Goal: Check status: Check status

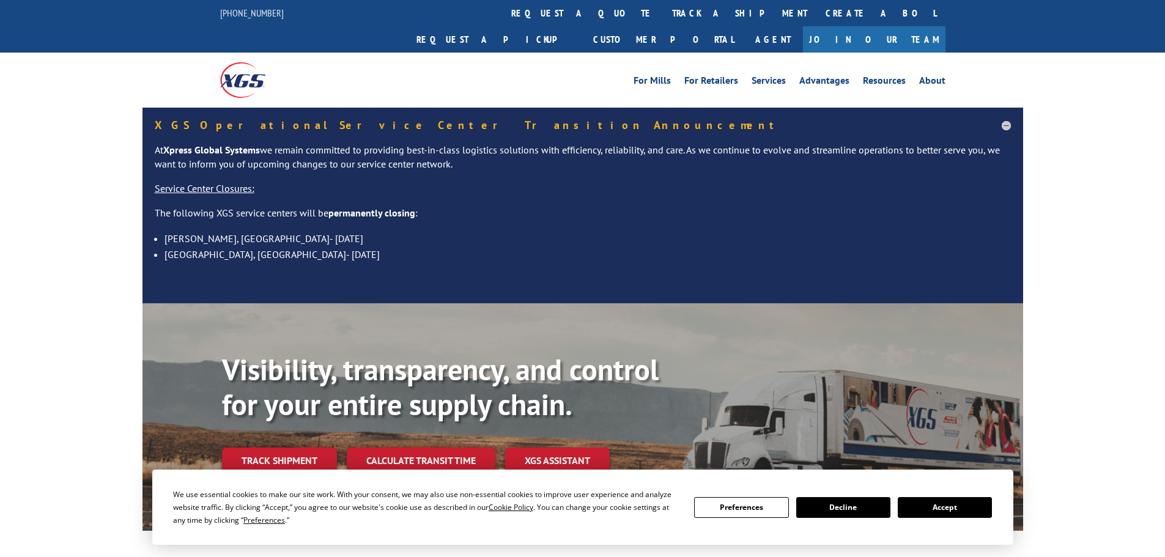
click at [287, 449] on div "Visibility, transparency, and control for your entire supply chain. Track shipm…" at bounding box center [622, 437] width 801 height 171
click at [284, 448] on link "Track shipment" at bounding box center [279, 461] width 115 height 26
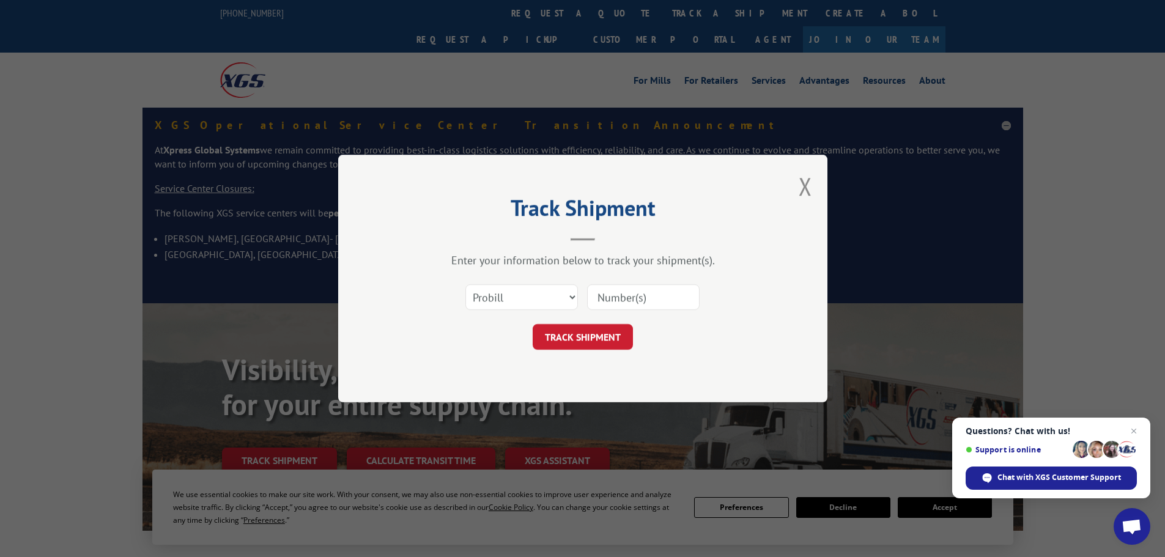
click at [636, 300] on input at bounding box center [643, 297] width 113 height 26
paste input "2839518"
type input "2839518"
click at [610, 335] on button "TRACK SHIPMENT" at bounding box center [583, 337] width 100 height 26
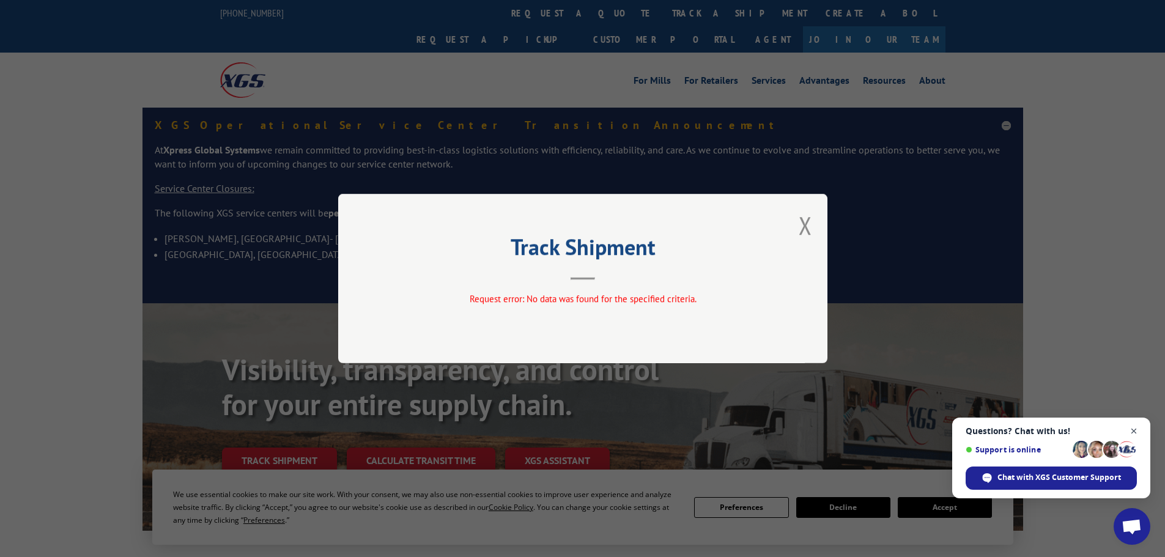
click at [1127, 429] on span "Questions? Chat with us! Support is online" at bounding box center [1051, 442] width 171 height 33
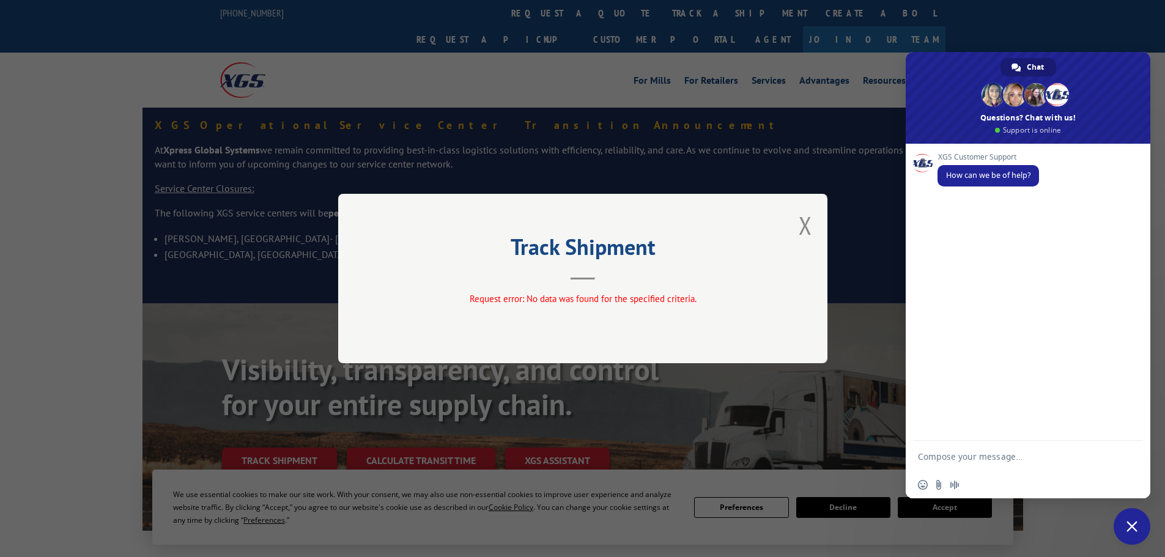
click at [1032, 11] on div "Track Shipment Request error: No data was found for the specified criteria." at bounding box center [582, 278] width 1165 height 557
click at [847, 218] on div "Track Shipment Request error: No data was found for the specified criteria." at bounding box center [582, 278] width 1165 height 557
click at [804, 225] on button "Close modal" at bounding box center [805, 225] width 13 height 32
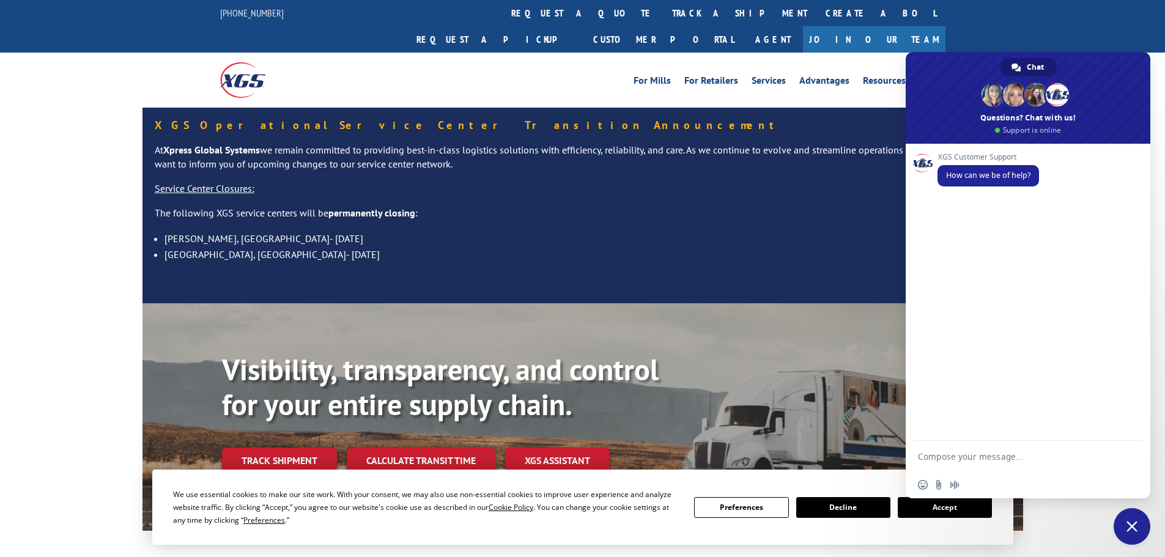
click at [1126, 524] on span "Close chat" at bounding box center [1132, 526] width 37 height 37
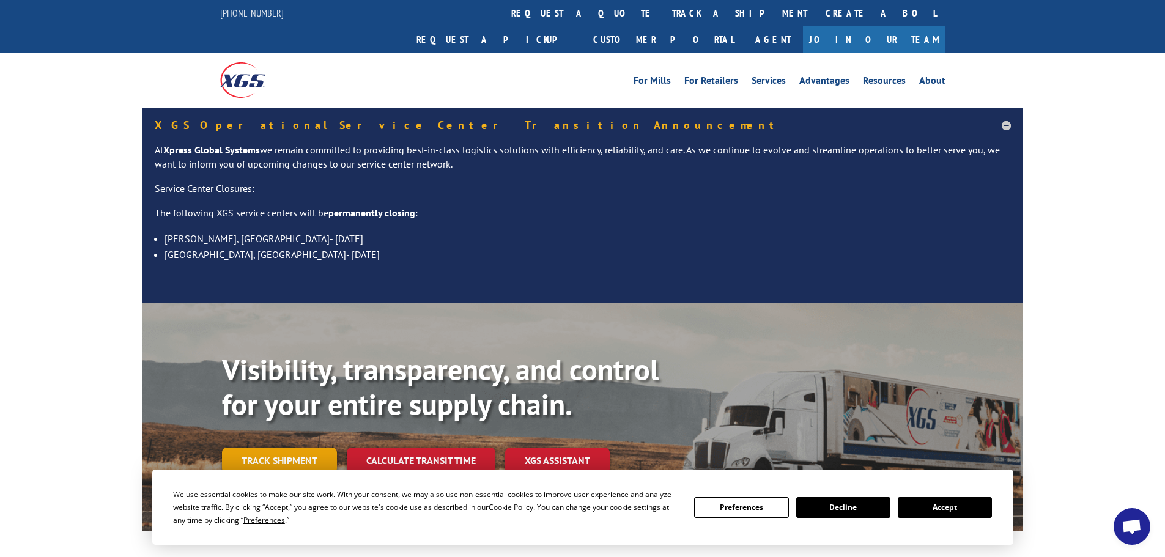
click at [305, 448] on link "Track shipment" at bounding box center [279, 461] width 115 height 26
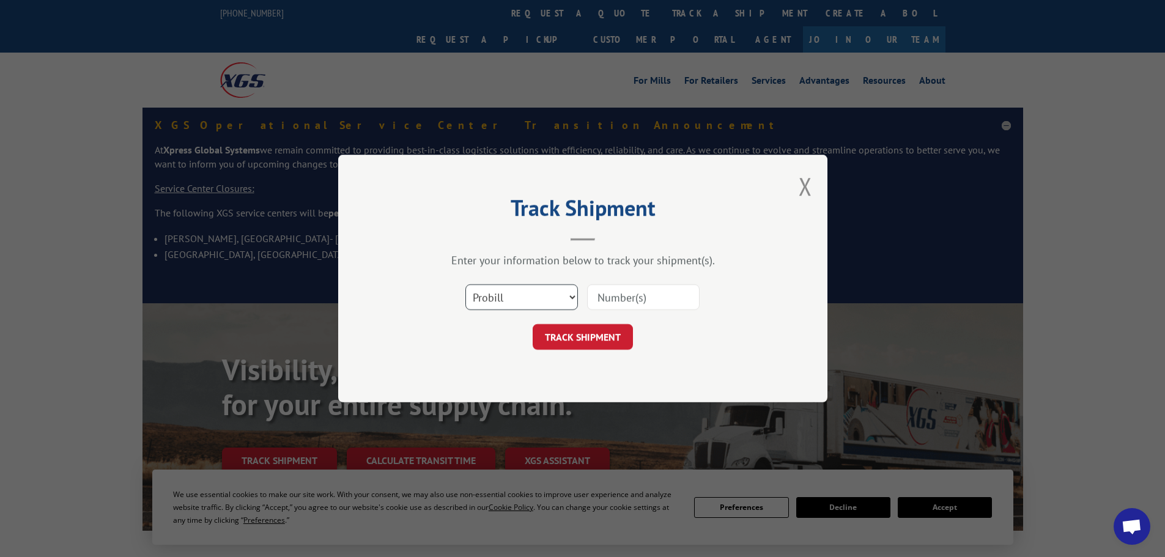
click at [515, 294] on select "Select category... Probill BOL PO" at bounding box center [521, 297] width 113 height 26
click at [465, 284] on select "Select category... Probill BOL PO" at bounding box center [521, 297] width 113 height 26
drag, startPoint x: 510, startPoint y: 303, endPoint x: 508, endPoint y: 309, distance: 7.2
click at [509, 303] on select "Select category... Probill BOL PO" at bounding box center [521, 297] width 113 height 26
select select "po"
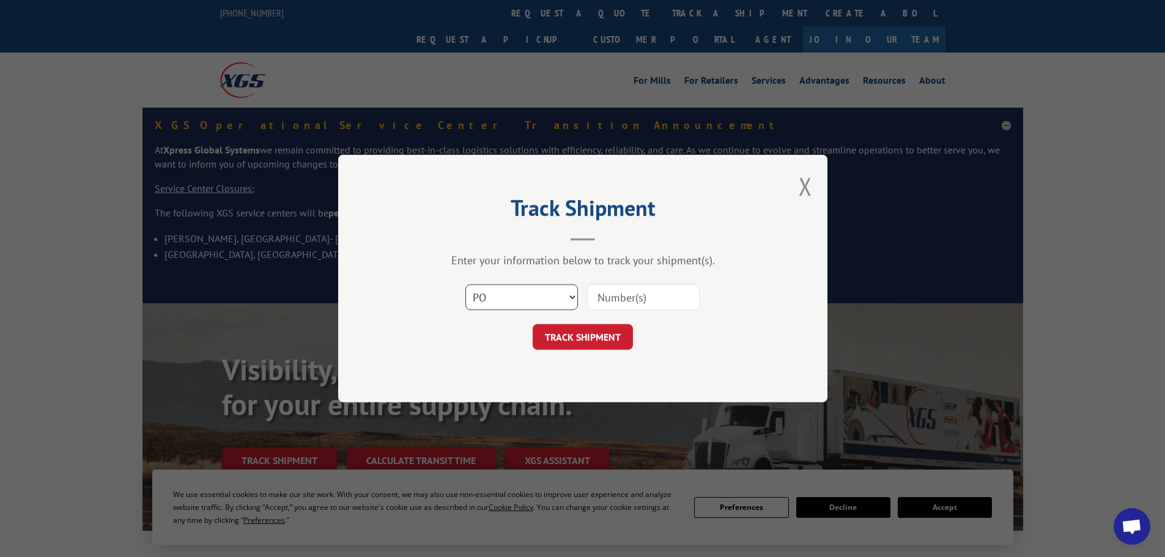
click at [465, 284] on select "Select category... Probill BOL PO" at bounding box center [521, 297] width 113 height 26
click at [642, 293] on input at bounding box center [643, 297] width 113 height 26
paste input "89509014"
type input "89509014"
click at [612, 343] on button "TRACK SHIPMENT" at bounding box center [583, 337] width 100 height 26
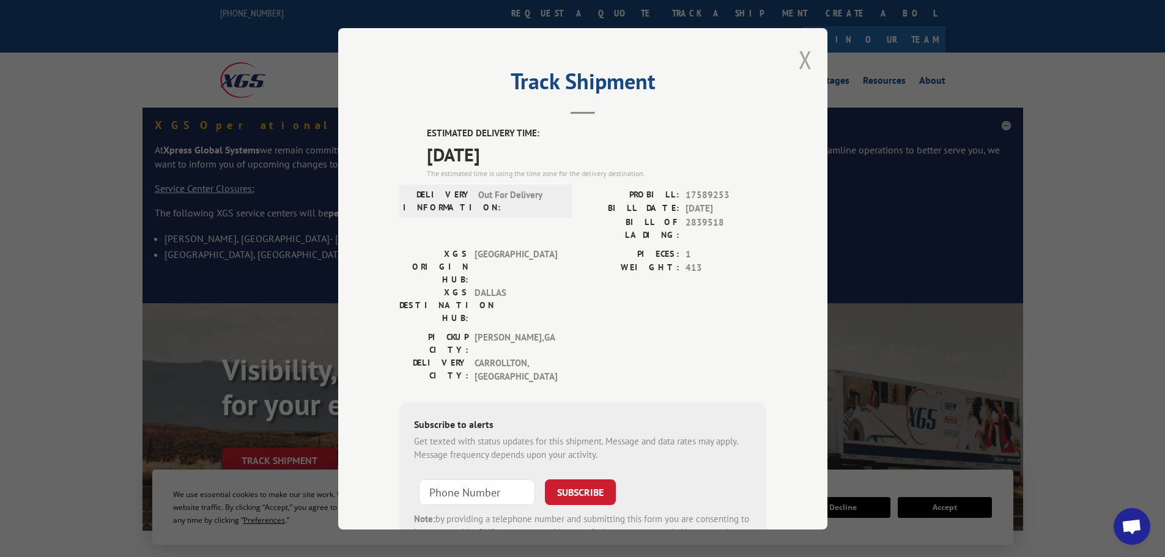
click at [799, 59] on button "Close modal" at bounding box center [805, 59] width 13 height 32
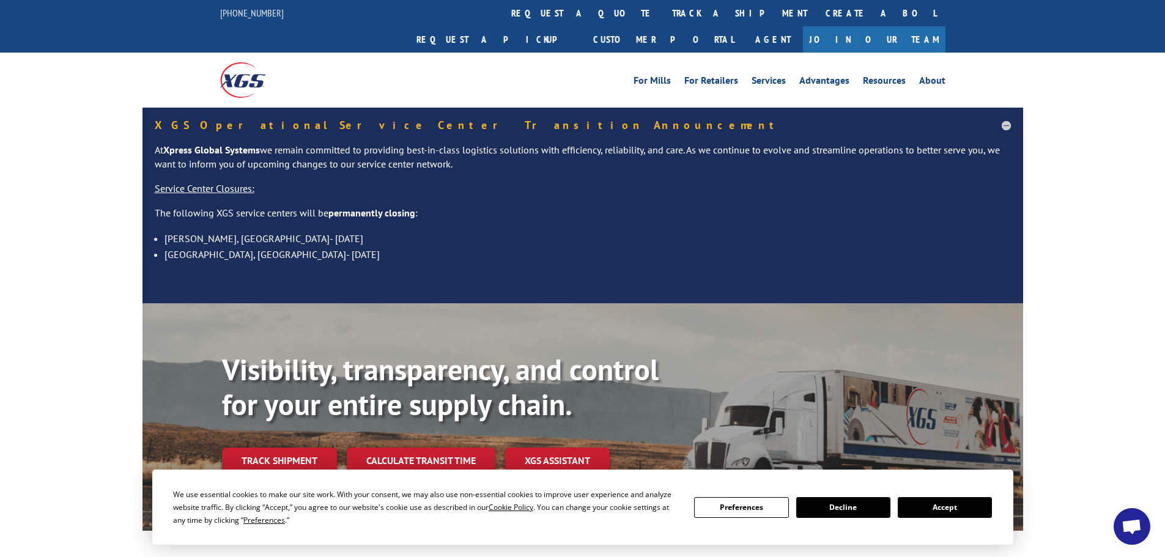
drag, startPoint x: 321, startPoint y: 425, endPoint x: 317, endPoint y: 413, distance: 13.0
click at [321, 448] on link "Track shipment" at bounding box center [279, 461] width 115 height 26
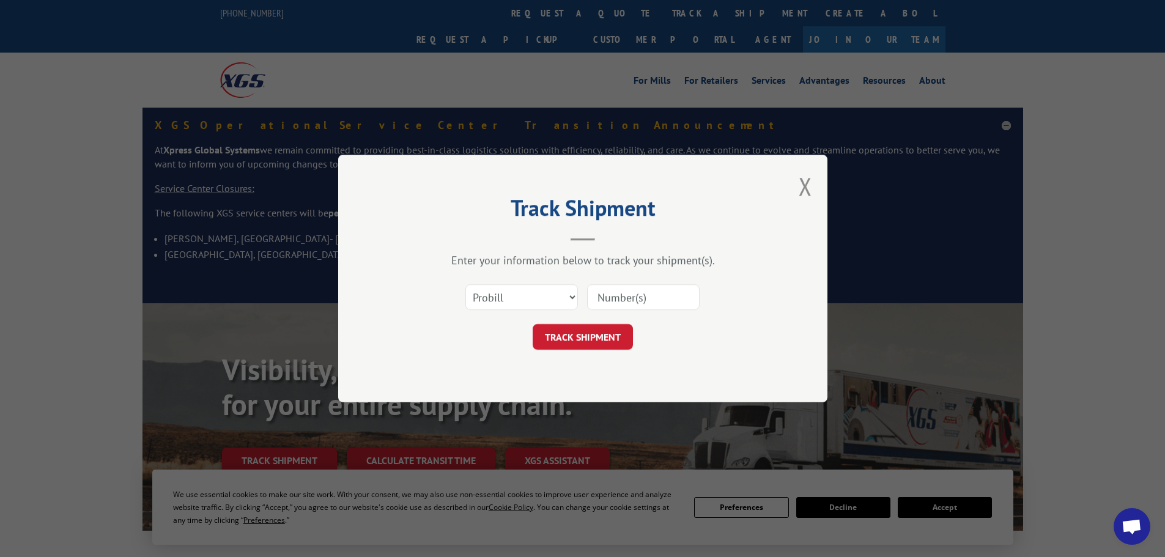
drag, startPoint x: 624, startPoint y: 286, endPoint x: 632, endPoint y: 289, distance: 8.3
click at [625, 286] on input at bounding box center [643, 297] width 113 height 26
paste input "17467332"
type input "17467332"
click at [596, 347] on button "TRACK SHIPMENT" at bounding box center [583, 337] width 100 height 26
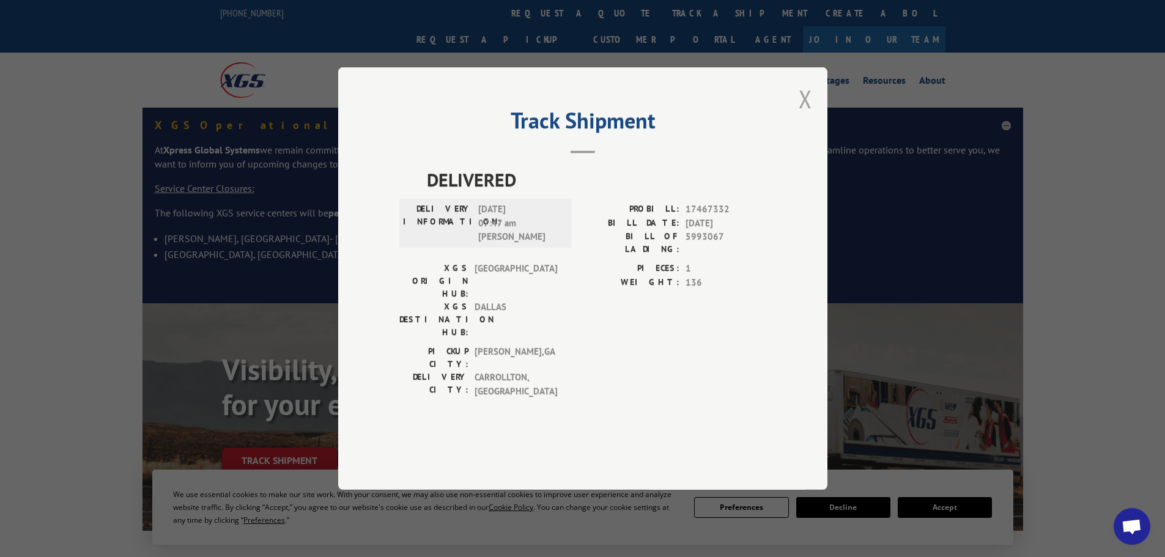
drag, startPoint x: 796, startPoint y: 128, endPoint x: 802, endPoint y: 132, distance: 7.5
click at [801, 131] on div "Track Shipment DELIVERED DELIVERY INFORMATION: 08/28/2025 07:47 am Jose PROBILL…" at bounding box center [582, 278] width 489 height 423
click at [803, 115] on button "Close modal" at bounding box center [805, 99] width 13 height 32
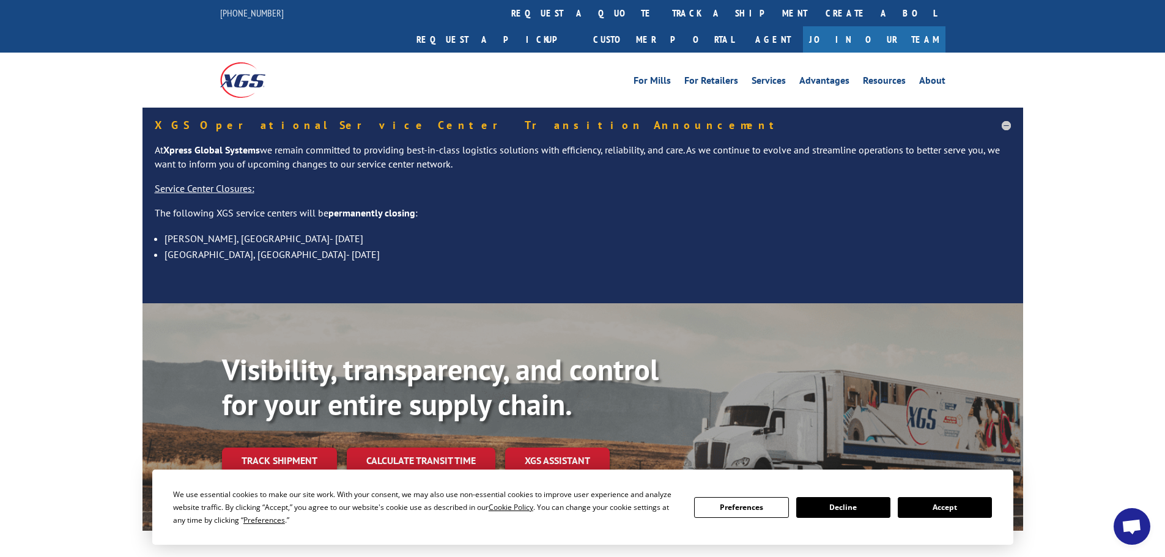
click at [309, 447] on div "Visibility, transparency, and control for your entire supply chain. Track shipm…" at bounding box center [622, 437] width 801 height 171
click at [307, 448] on link "Track shipment" at bounding box center [279, 461] width 115 height 26
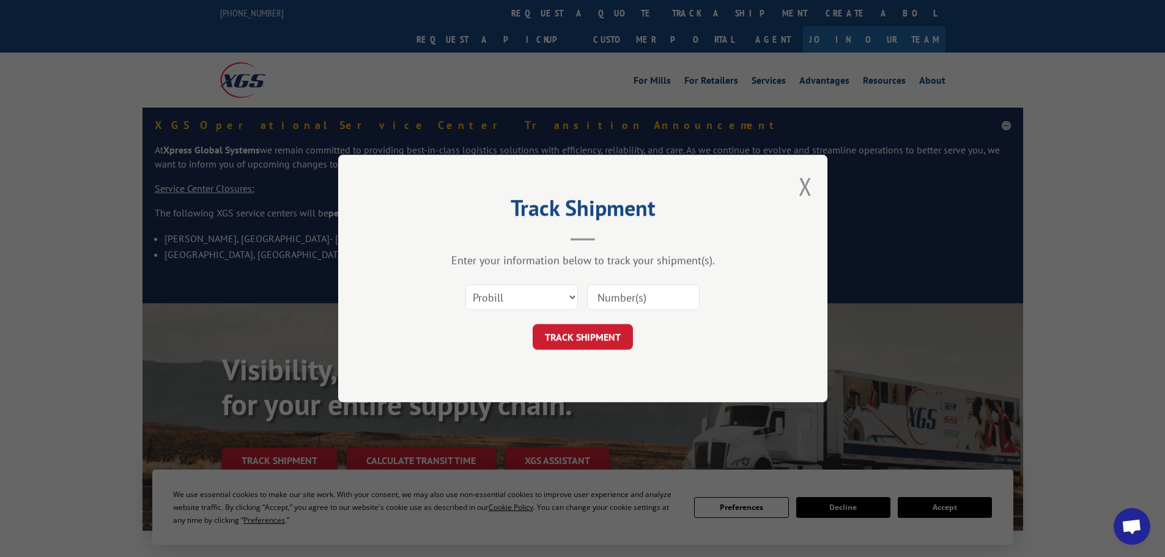
click at [602, 302] on input at bounding box center [643, 297] width 113 height 26
type input "17228232"
click at [533, 324] on button "TRACK SHIPMENT" at bounding box center [583, 337] width 100 height 26
